Goal: Find specific page/section

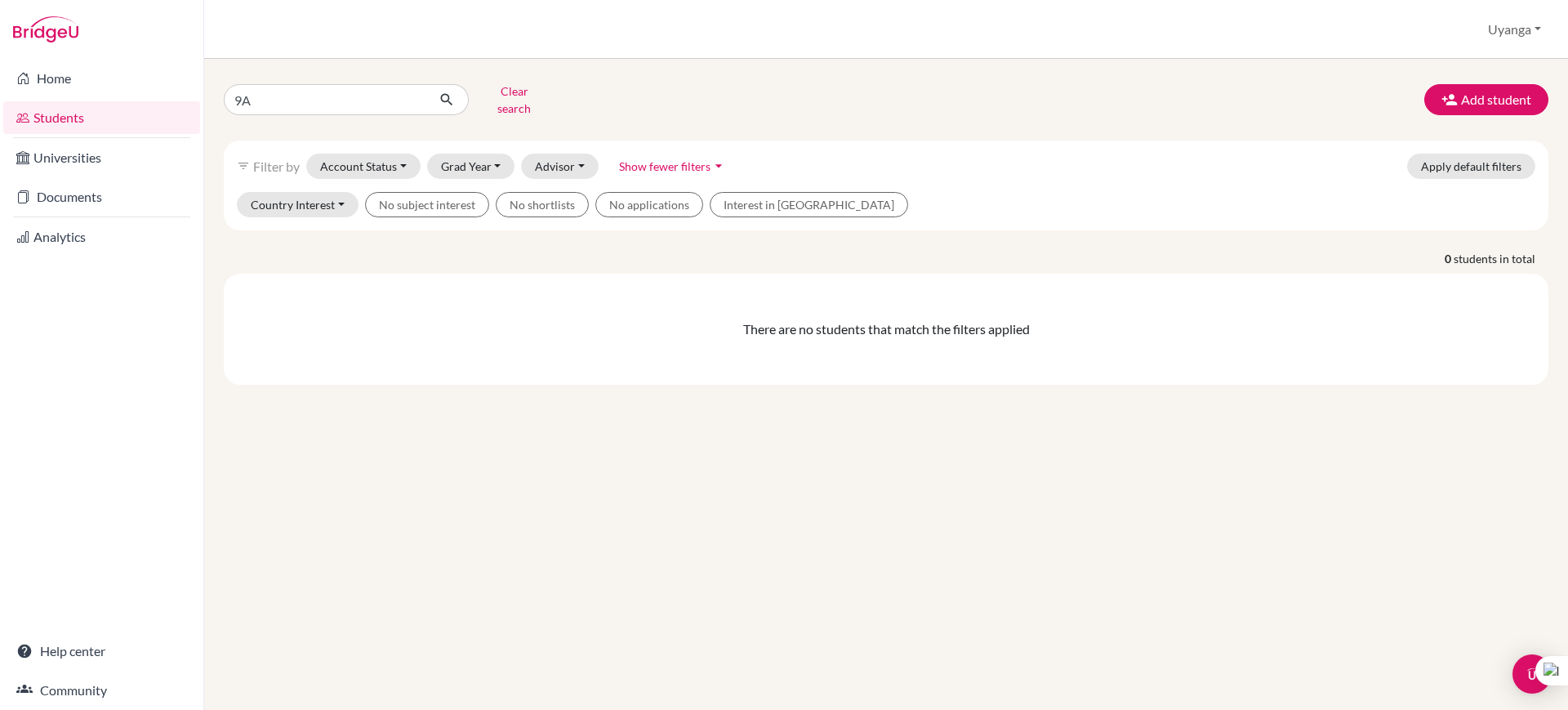
click at [97, 126] on link "Students" at bounding box center [102, 117] width 197 height 32
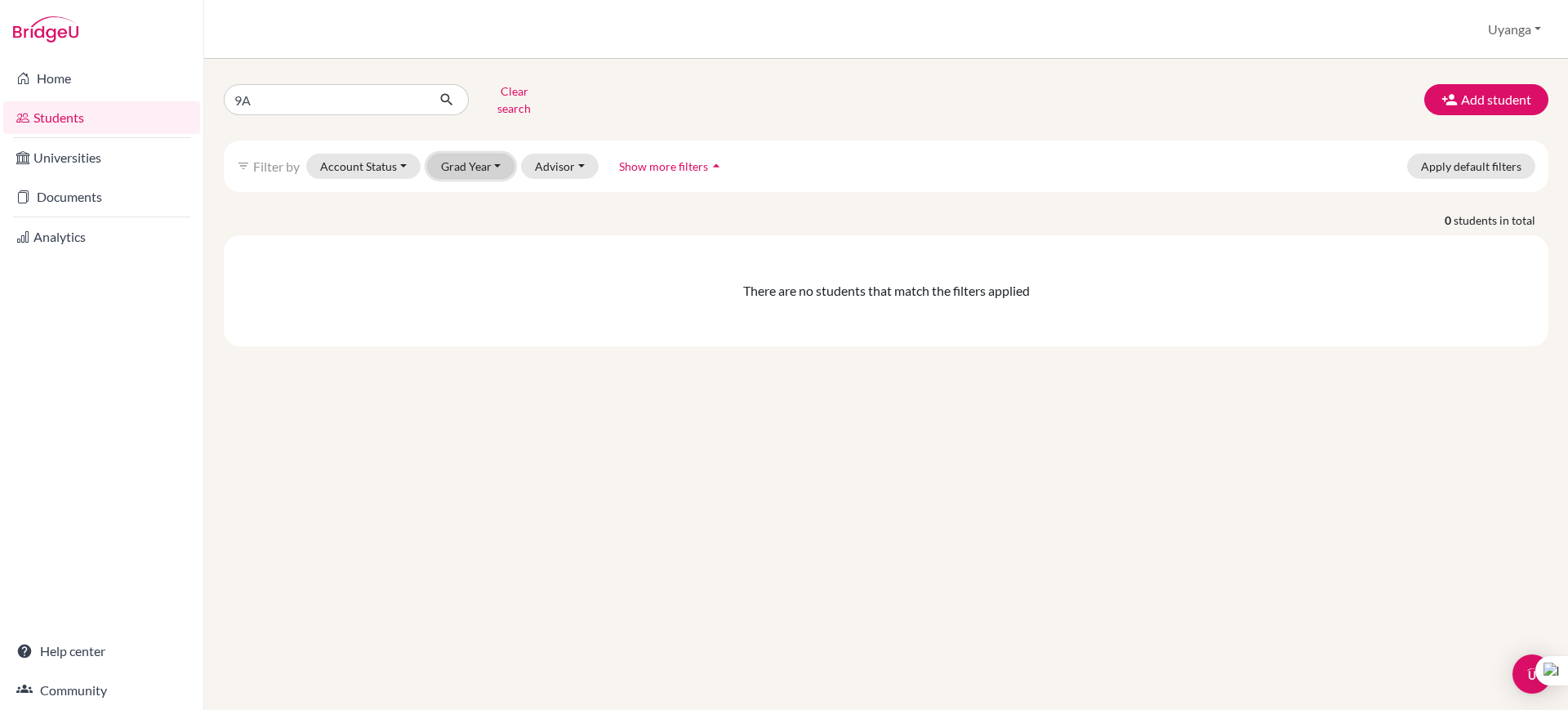
click at [491, 153] on button "Grad Year" at bounding box center [472, 165] width 89 height 25
click at [474, 295] on span "2026" at bounding box center [462, 305] width 30 height 19
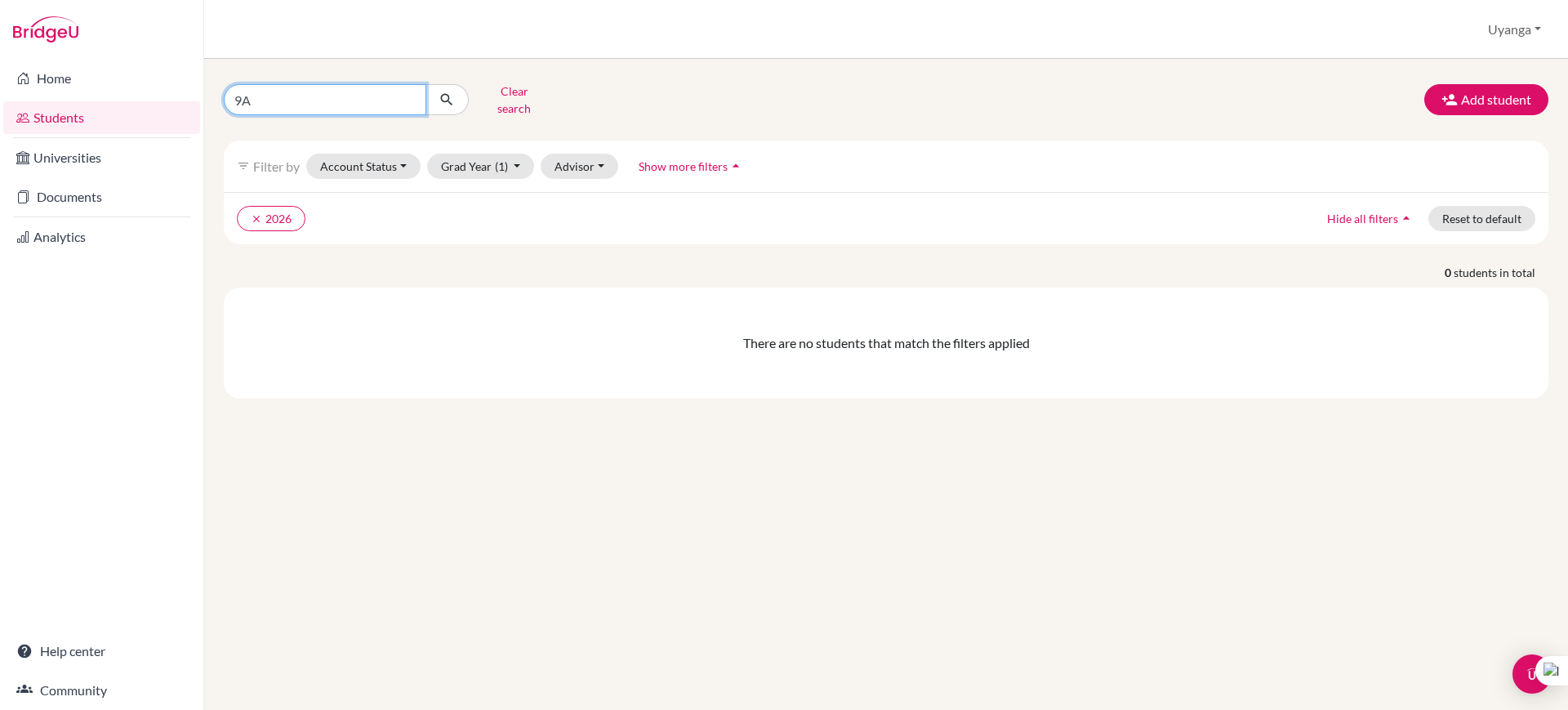
click at [323, 106] on input "9A" at bounding box center [326, 100] width 203 height 31
type input "9"
click at [425, 84] on button "submit" at bounding box center [447, 100] width 43 height 31
click at [369, 244] on div "Clear search Add student filter_list Filter by Account Status Active accounts A…" at bounding box center [887, 238] width 1325 height 320
